Goal: Information Seeking & Learning: Learn about a topic

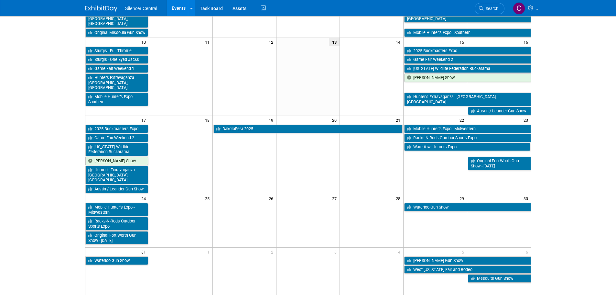
click at [429, 202] on td "Waterloo Gun Show" at bounding box center [467, 209] width 127 height 14
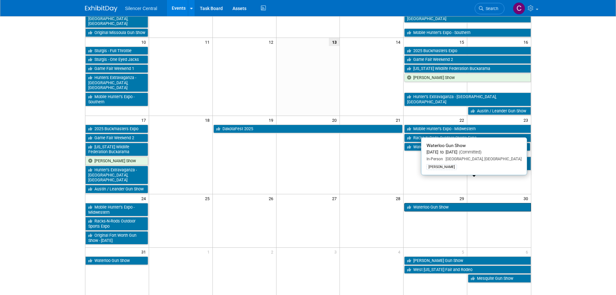
click at [429, 203] on link "Waterloo Gun Show" at bounding box center [467, 207] width 126 height 8
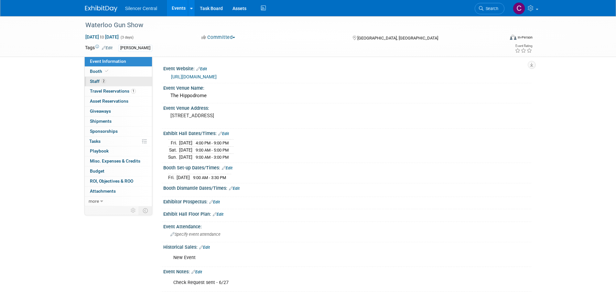
click at [120, 83] on link "2 Staff 2" at bounding box center [118, 82] width 67 height 10
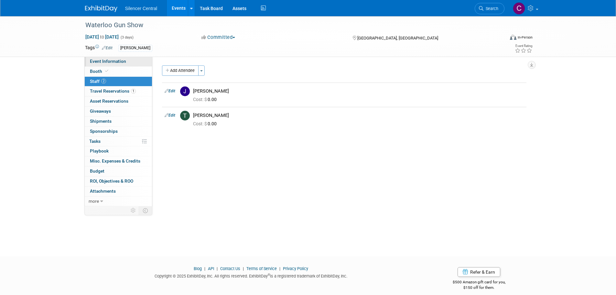
click at [121, 61] on span "Event Information" at bounding box center [108, 61] width 36 height 5
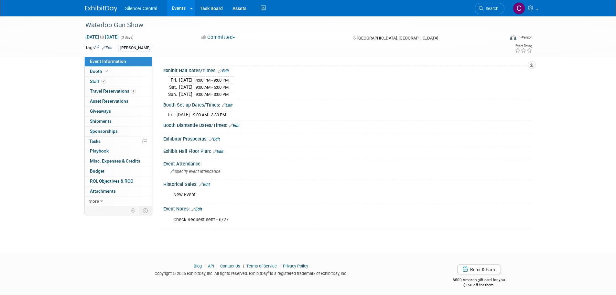
scroll to position [65, 0]
click at [106, 72] on icon at bounding box center [106, 71] width 3 height 4
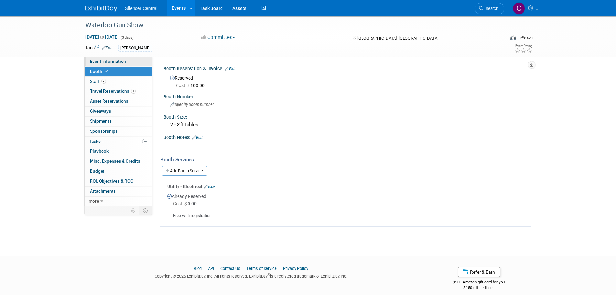
click at [115, 59] on span "Event Information" at bounding box center [108, 61] width 36 height 5
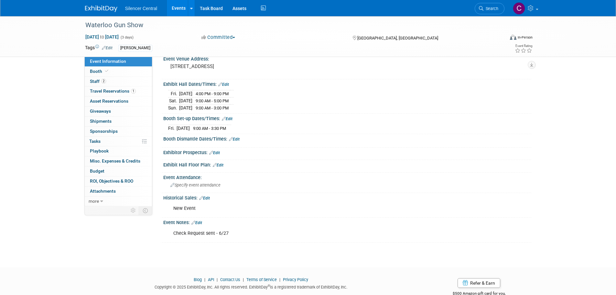
scroll to position [65, 0]
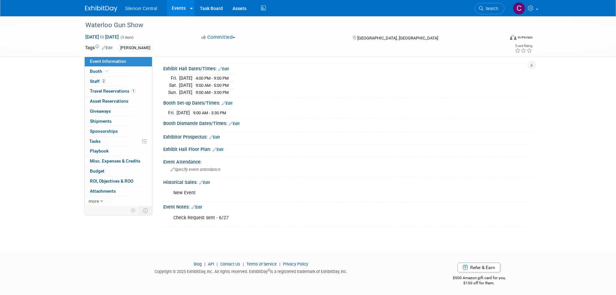
click at [107, 8] on img at bounding box center [101, 8] width 32 height 6
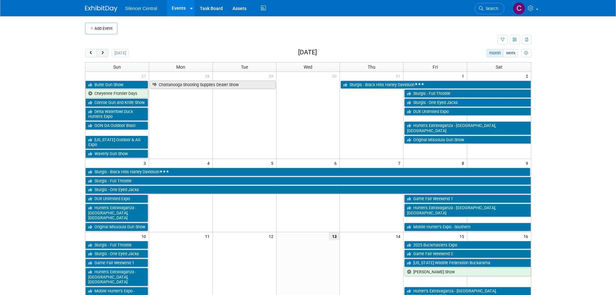
click at [105, 54] on button "next" at bounding box center [103, 53] width 12 height 8
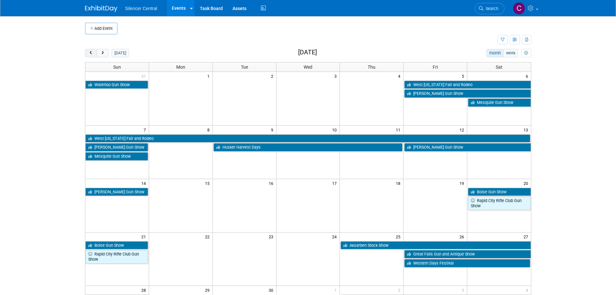
click at [87, 54] on button "prev" at bounding box center [91, 53] width 12 height 8
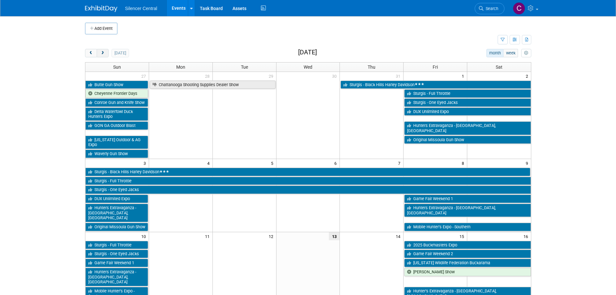
click at [103, 57] on button "next" at bounding box center [103, 53] width 12 height 8
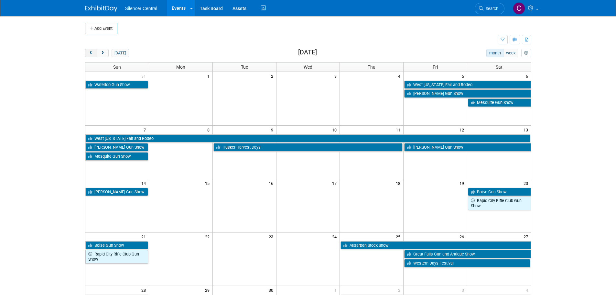
click at [89, 53] on span "prev" at bounding box center [91, 53] width 5 height 4
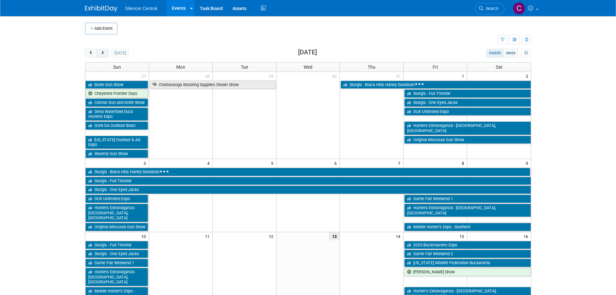
click at [104, 55] on span "next" at bounding box center [102, 53] width 5 height 4
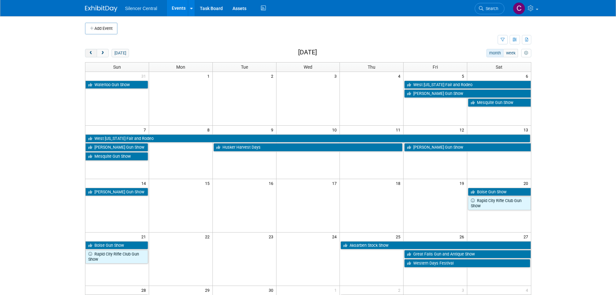
click at [90, 51] on span "prev" at bounding box center [91, 53] width 5 height 4
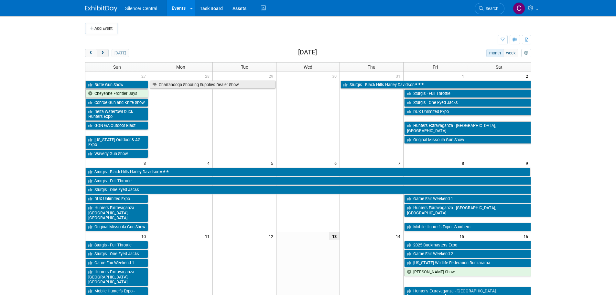
click at [105, 55] on button "next" at bounding box center [103, 53] width 12 height 8
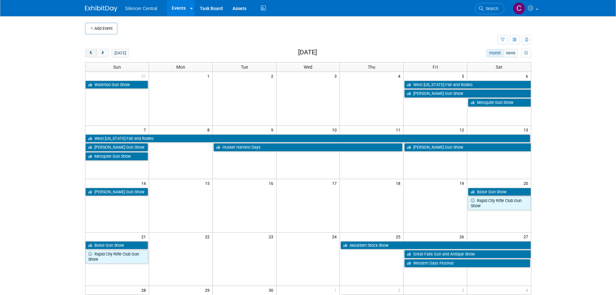
click at [89, 55] on button "prev" at bounding box center [91, 53] width 12 height 8
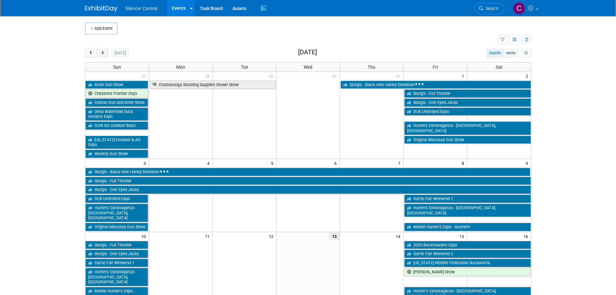
click at [105, 52] on button "next" at bounding box center [103, 53] width 12 height 8
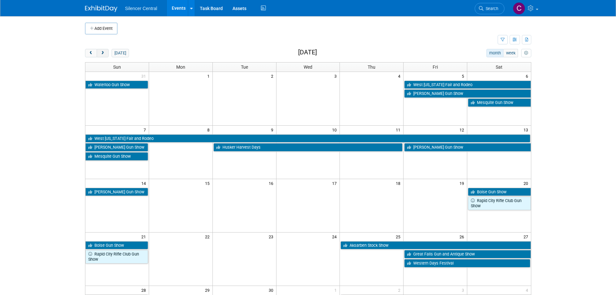
click at [103, 52] on span "next" at bounding box center [102, 53] width 5 height 4
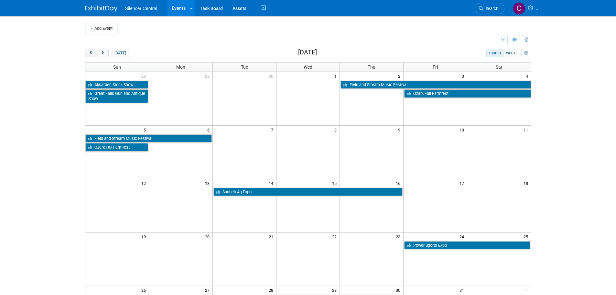
click at [89, 54] on span "prev" at bounding box center [91, 53] width 5 height 4
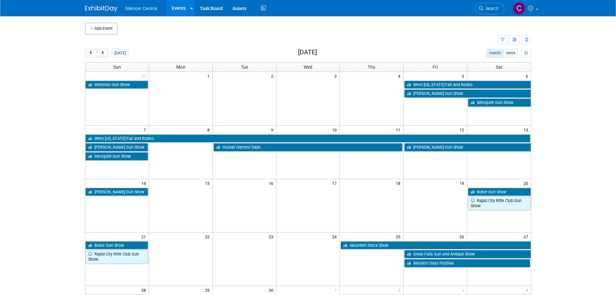
scroll to position [32, 0]
